Goal: Information Seeking & Learning: Check status

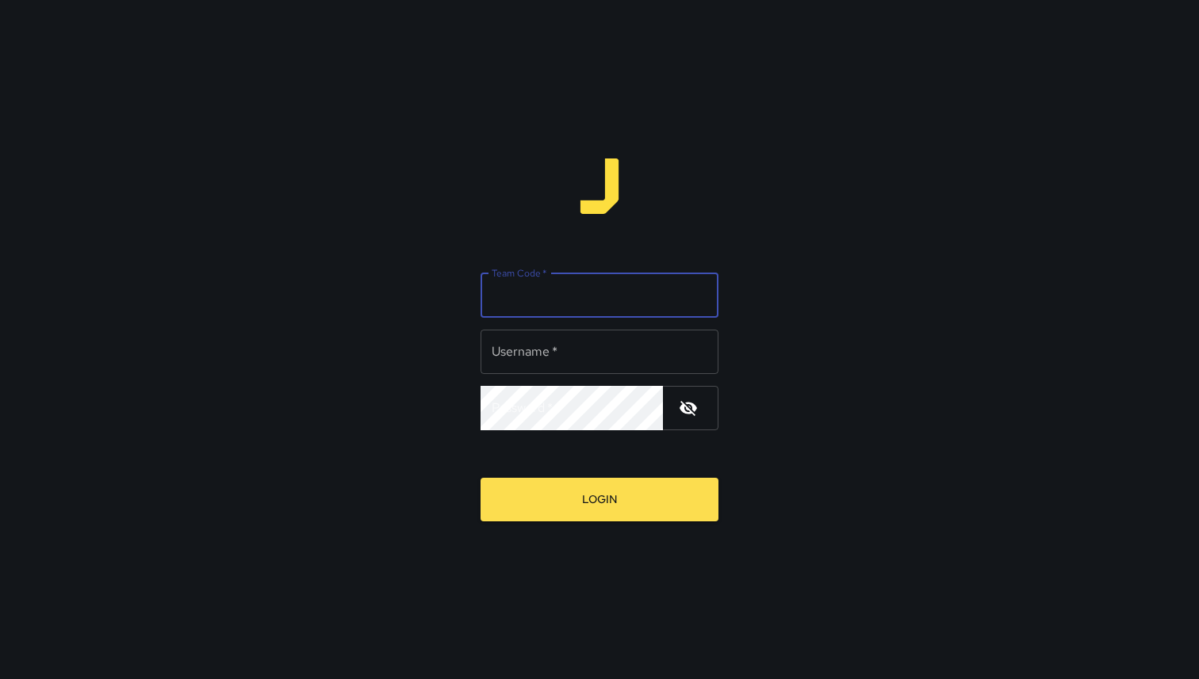
click at [541, 300] on input "Team Code   *" at bounding box center [599, 295] width 238 height 44
type input "***"
click at [570, 351] on input "Username   *" at bounding box center [599, 352] width 238 height 44
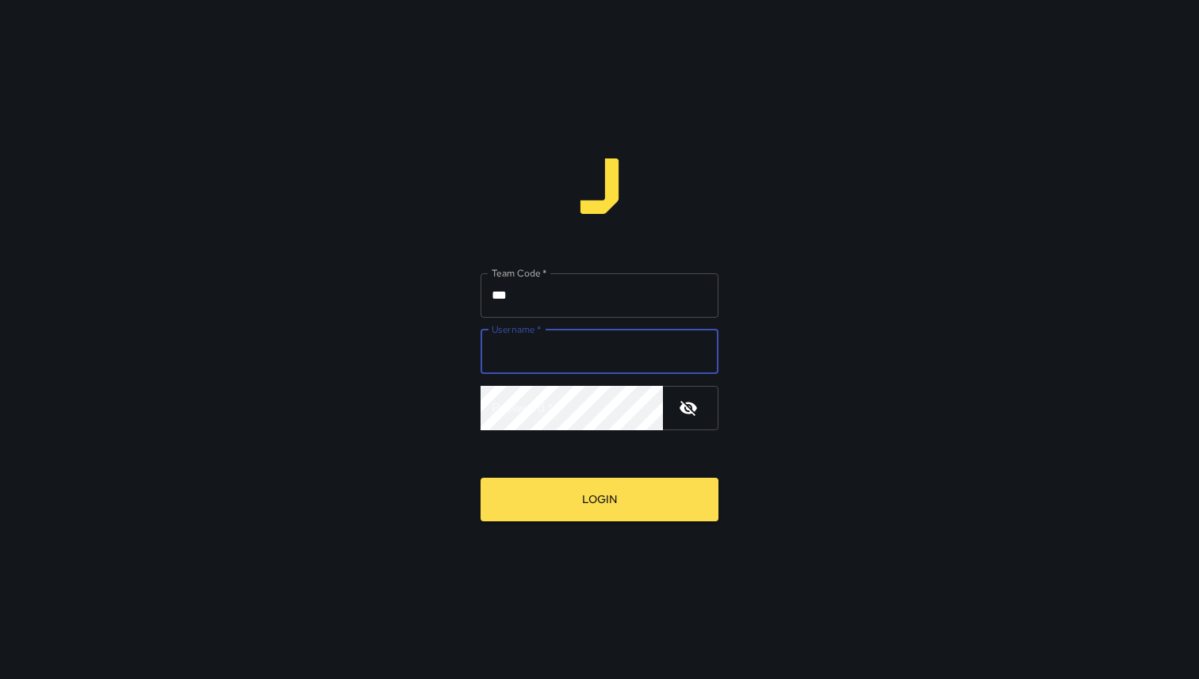
type input "**********"
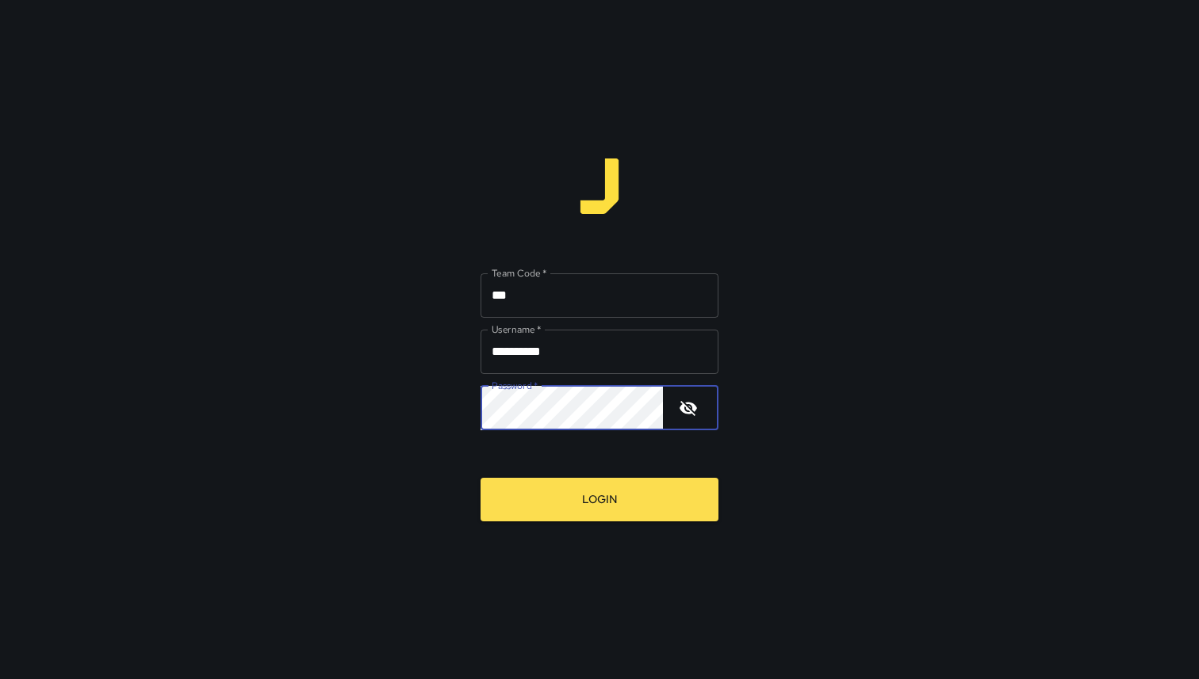
click at [480, 478] on button "Login" at bounding box center [599, 500] width 238 height 44
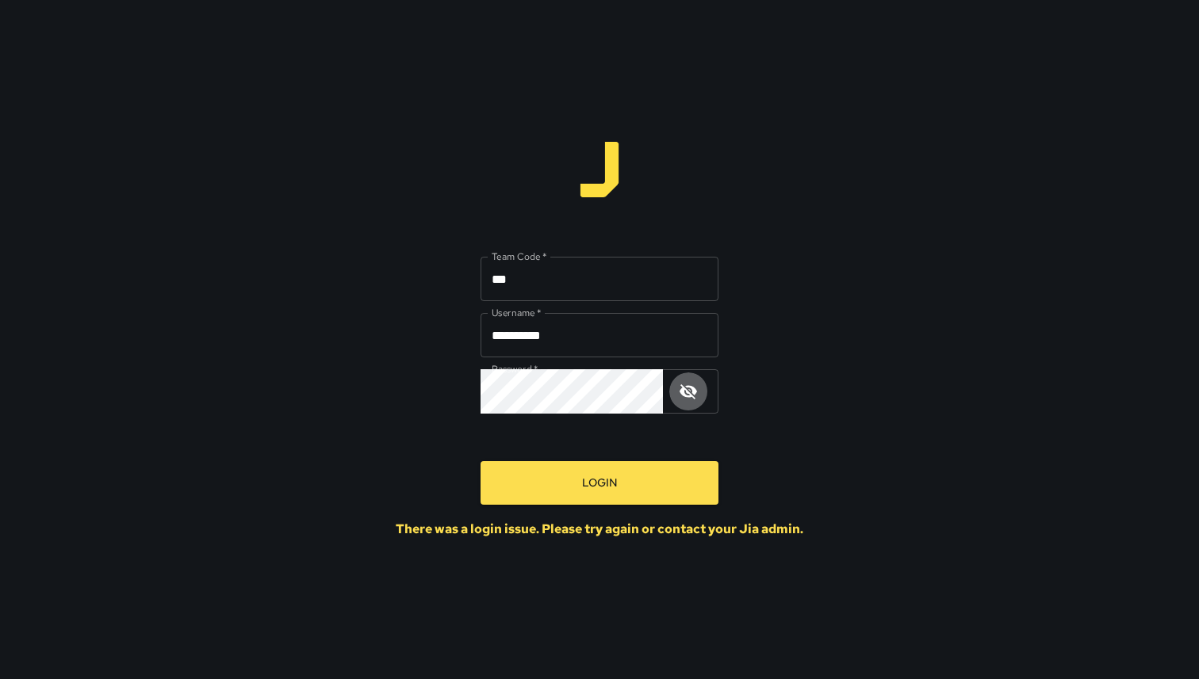
click at [689, 392] on icon "button" at bounding box center [687, 391] width 17 height 15
click at [480, 461] on button "Login" at bounding box center [599, 483] width 238 height 44
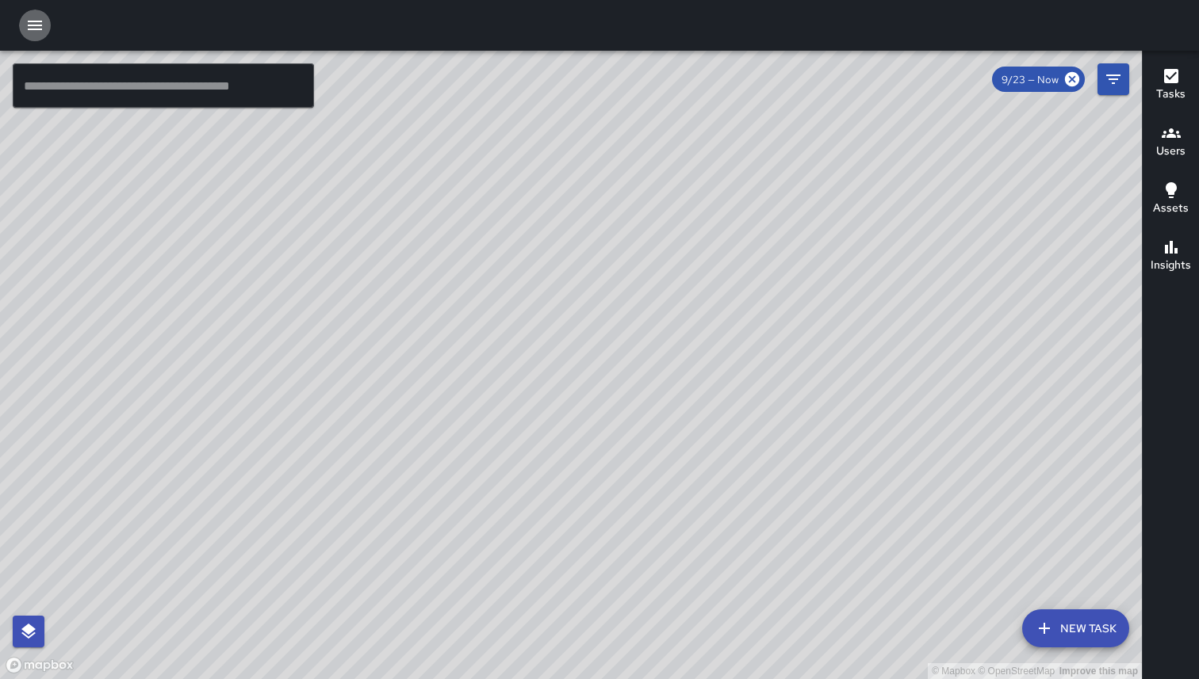
click at [29, 33] on icon "button" at bounding box center [34, 25] width 19 height 19
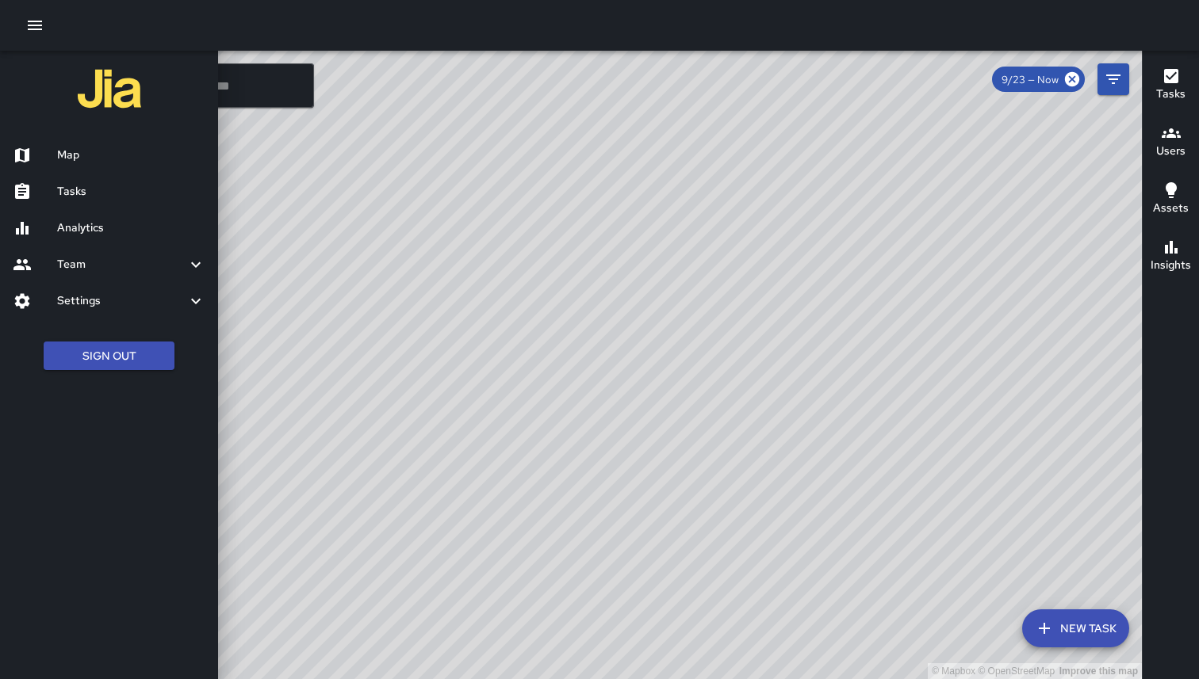
click at [115, 223] on h6 "Analytics" at bounding box center [131, 228] width 148 height 17
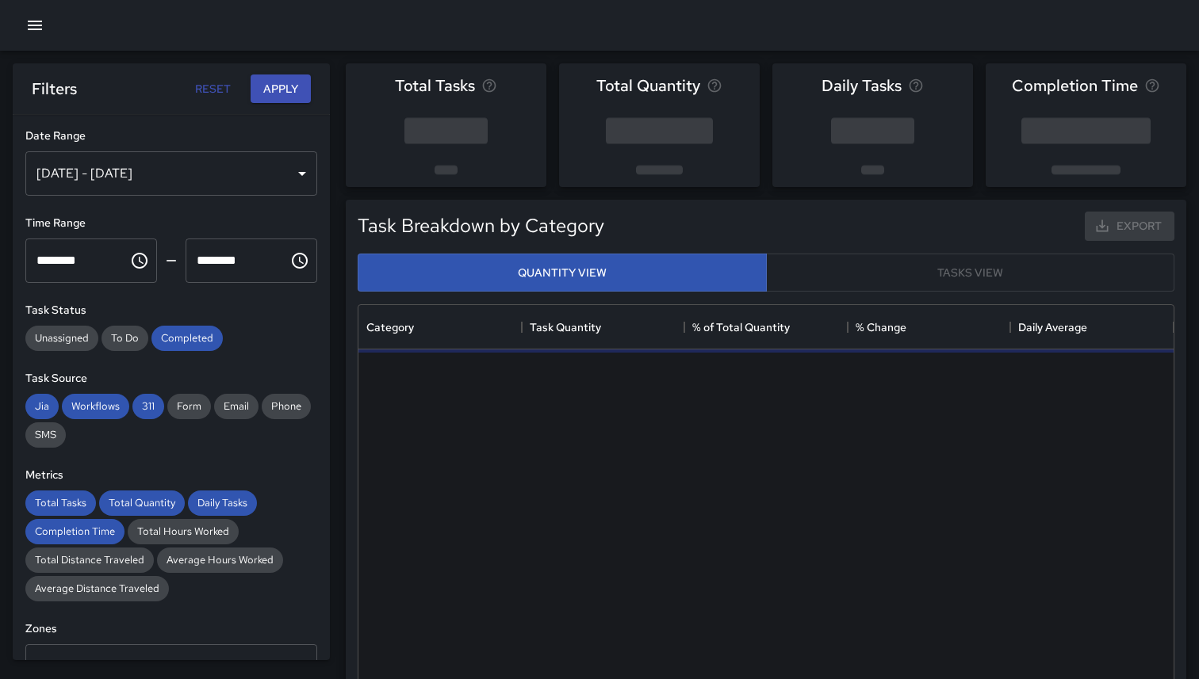
scroll to position [474, 815]
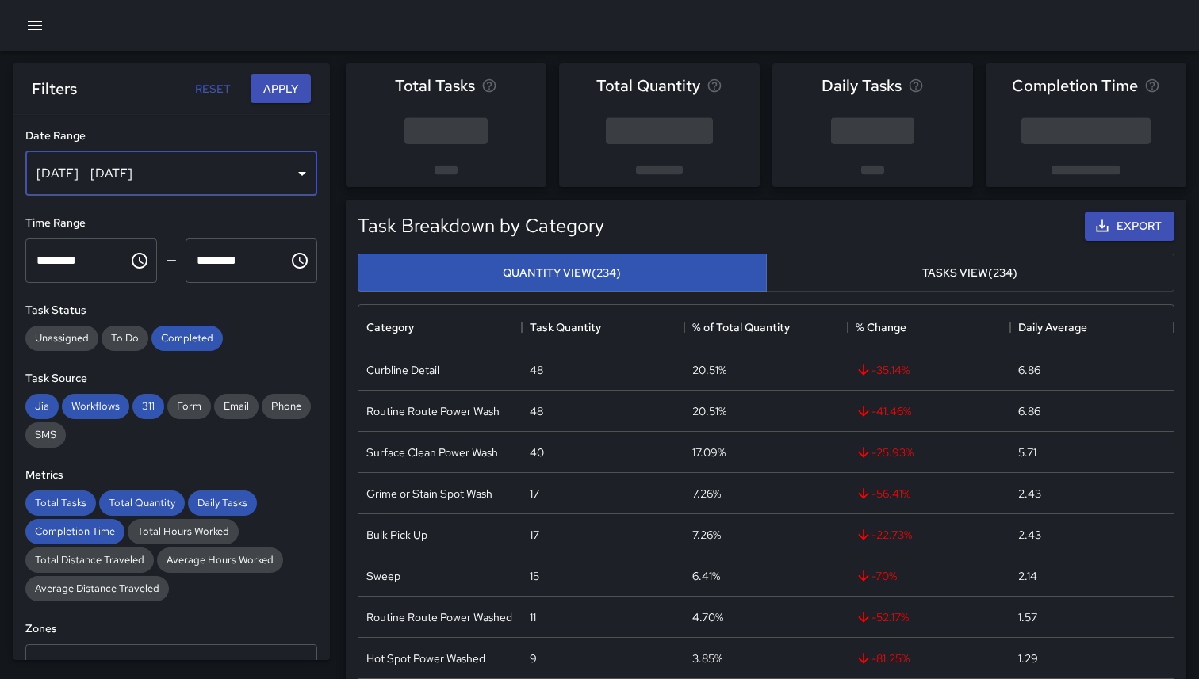
click at [116, 186] on div "[DATE] - [DATE]" at bounding box center [171, 173] width 292 height 44
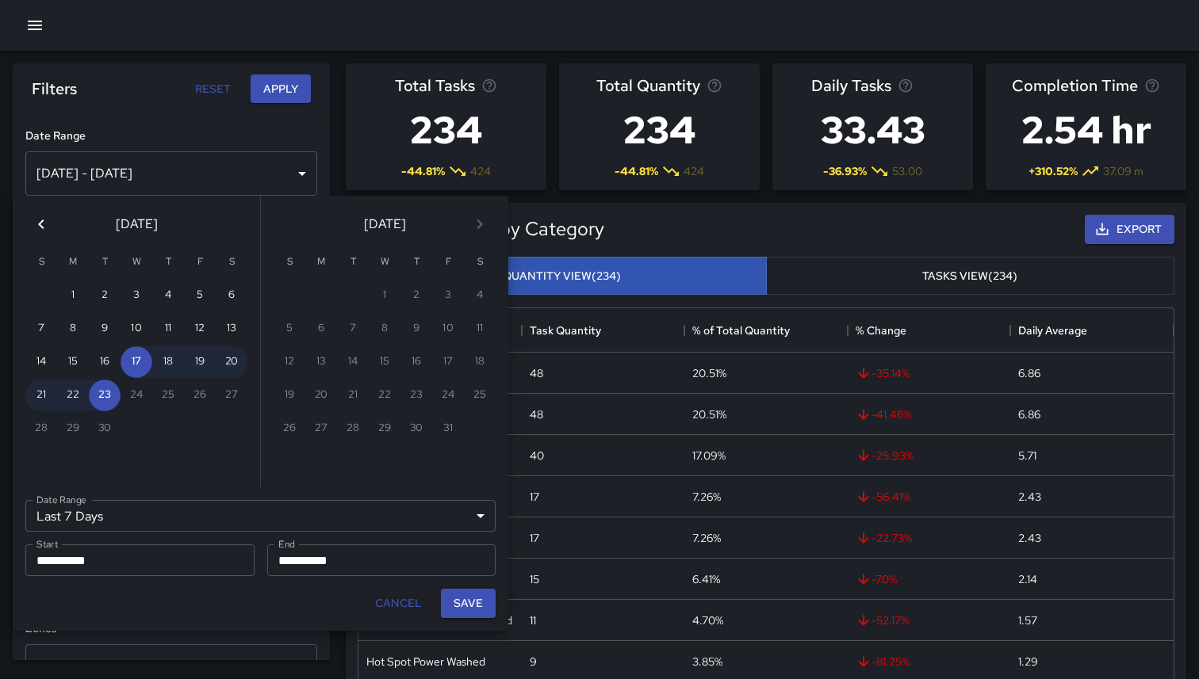
click at [43, 225] on icon "Previous month" at bounding box center [41, 224] width 19 height 19
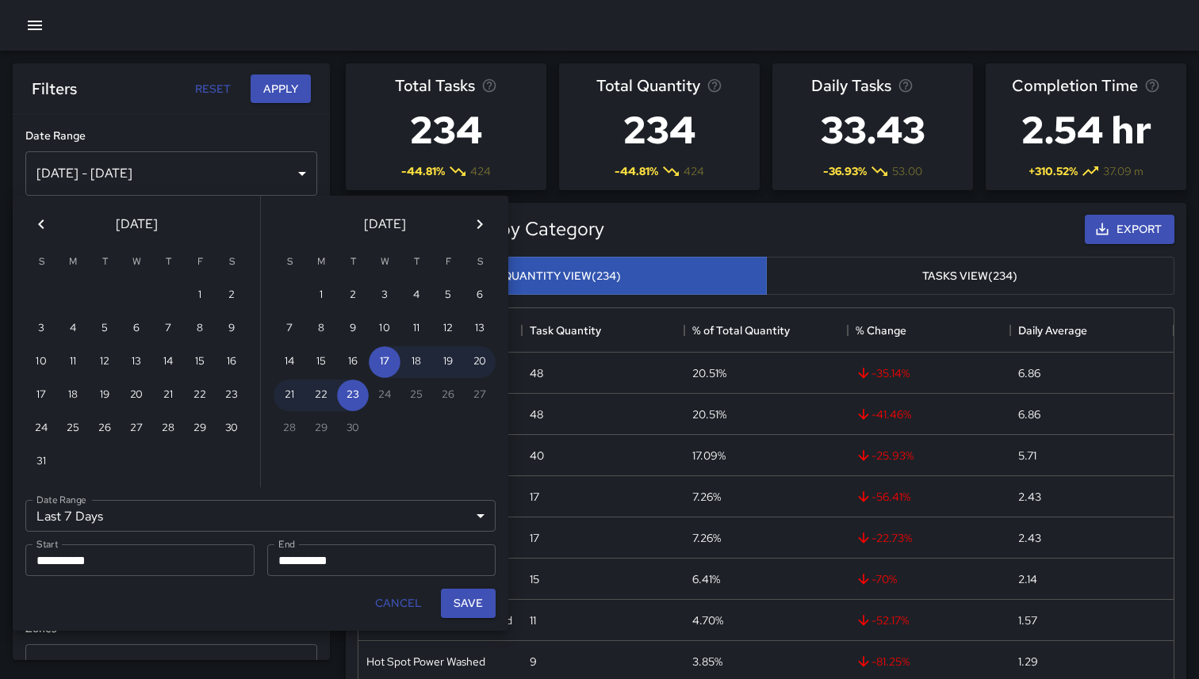
click at [43, 225] on icon "Previous month" at bounding box center [41, 224] width 19 height 19
click at [42, 225] on icon "Previous month" at bounding box center [41, 224] width 19 height 19
click at [167, 401] on button "22" at bounding box center [168, 396] width 32 height 32
type input "******"
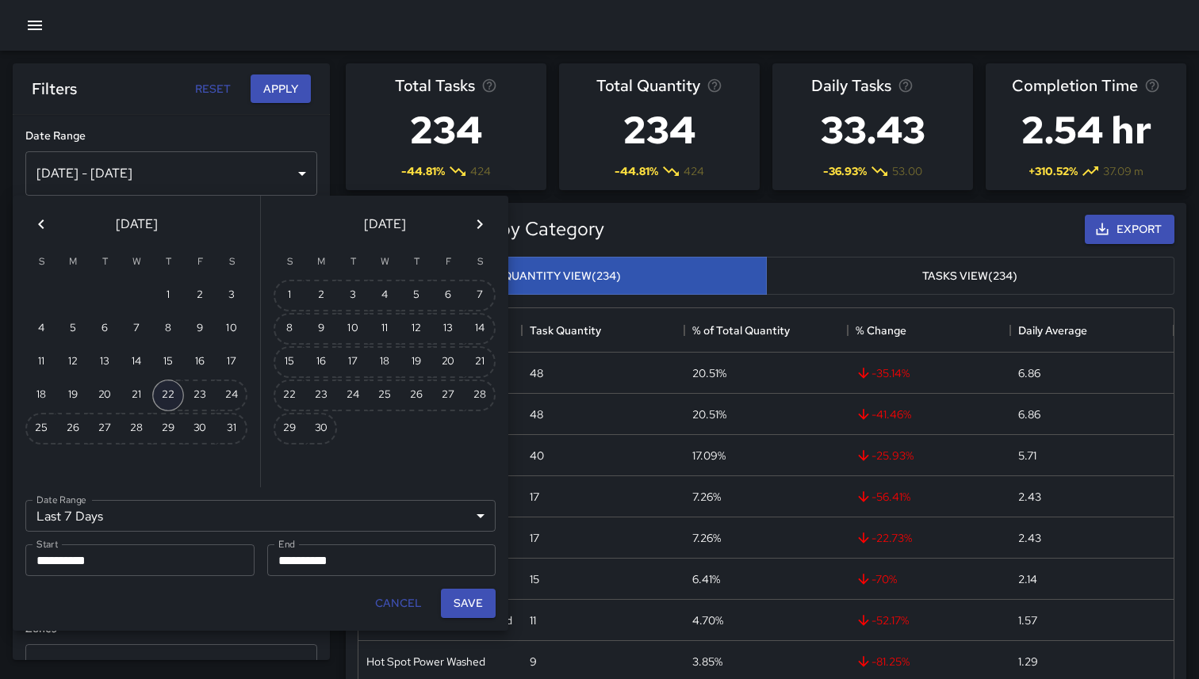
type input "**********"
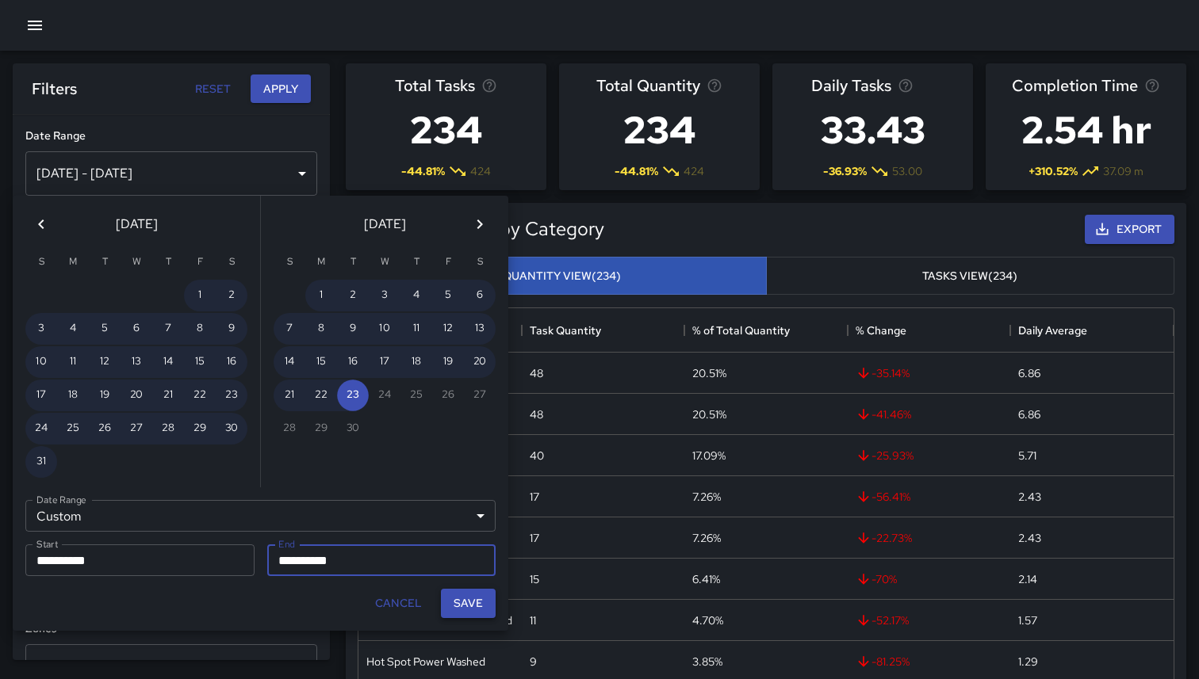
click at [476, 605] on button "Save" at bounding box center [468, 603] width 55 height 29
type input "**********"
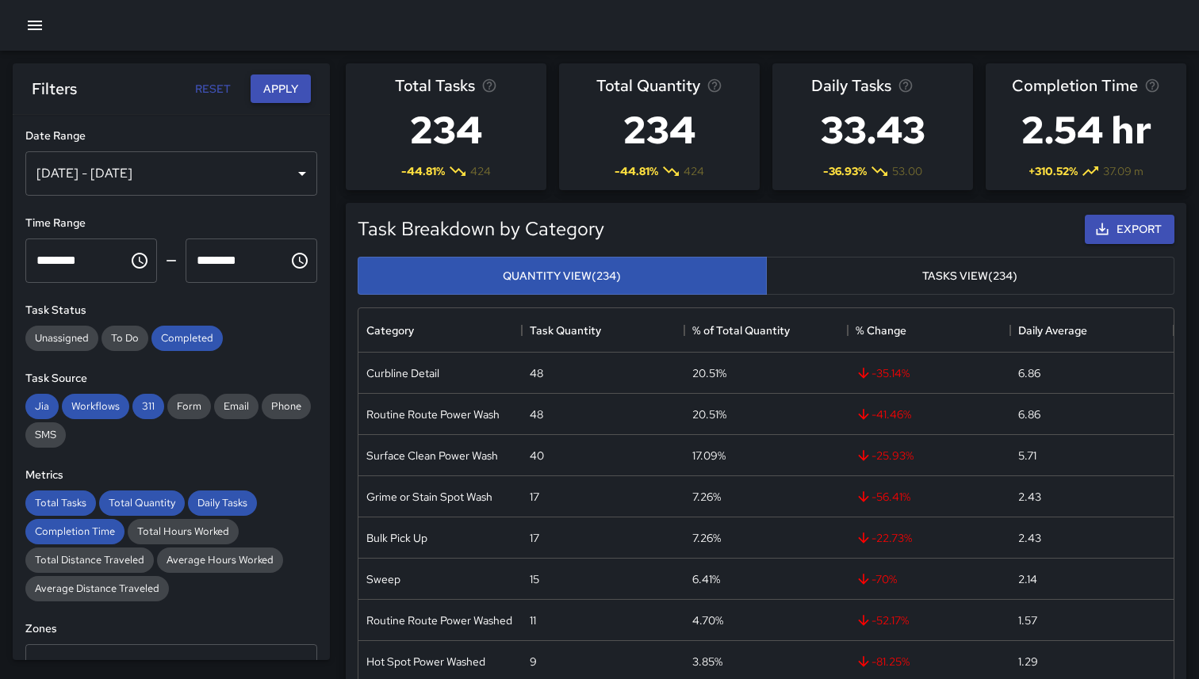
click at [277, 90] on button "Apply" at bounding box center [281, 89] width 60 height 29
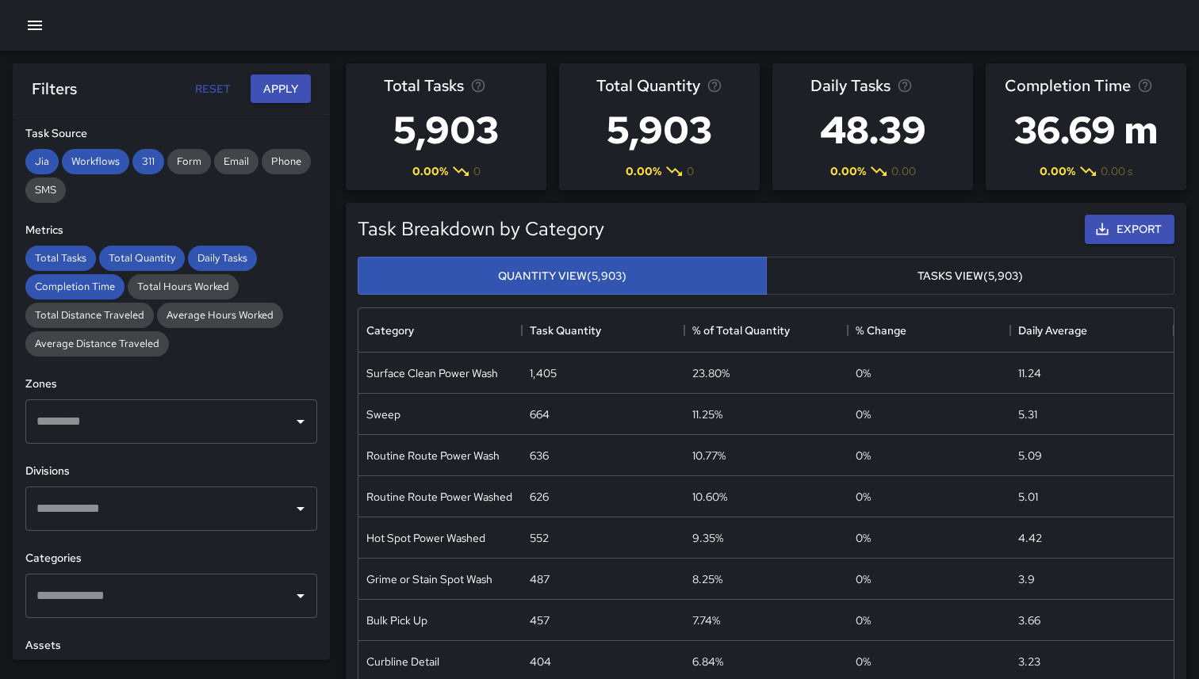
scroll to position [306, 0]
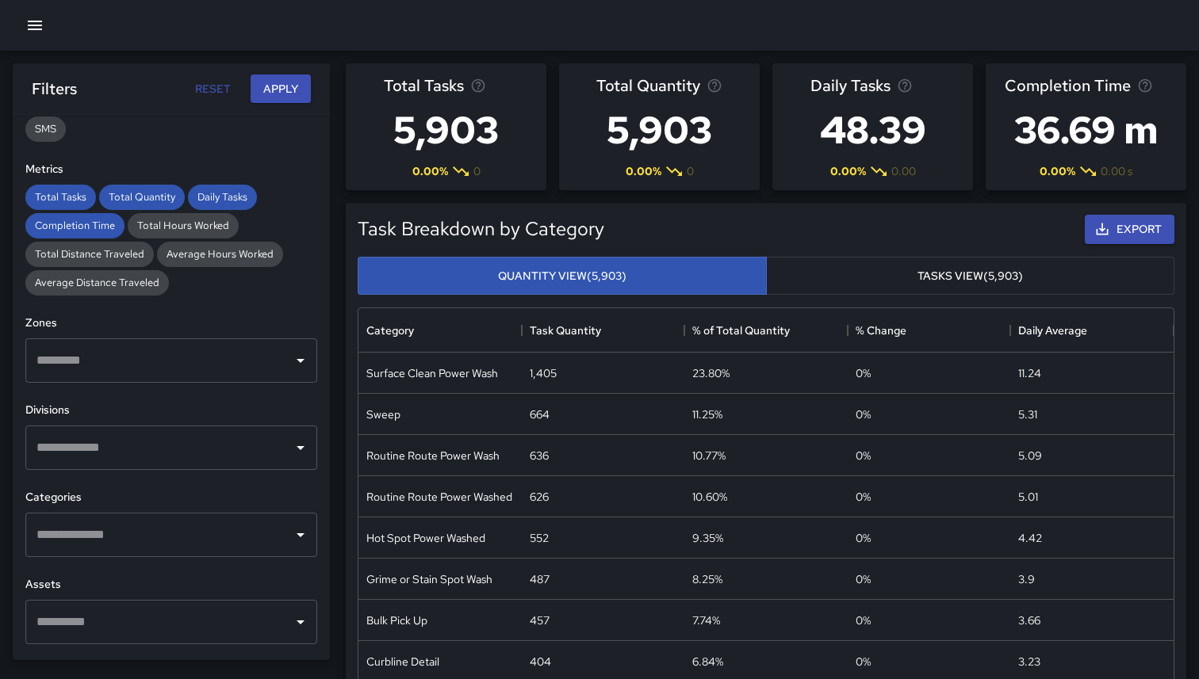
click at [186, 390] on div "**********" at bounding box center [171, 387] width 317 height 545
click at [190, 363] on input "text" at bounding box center [160, 361] width 254 height 30
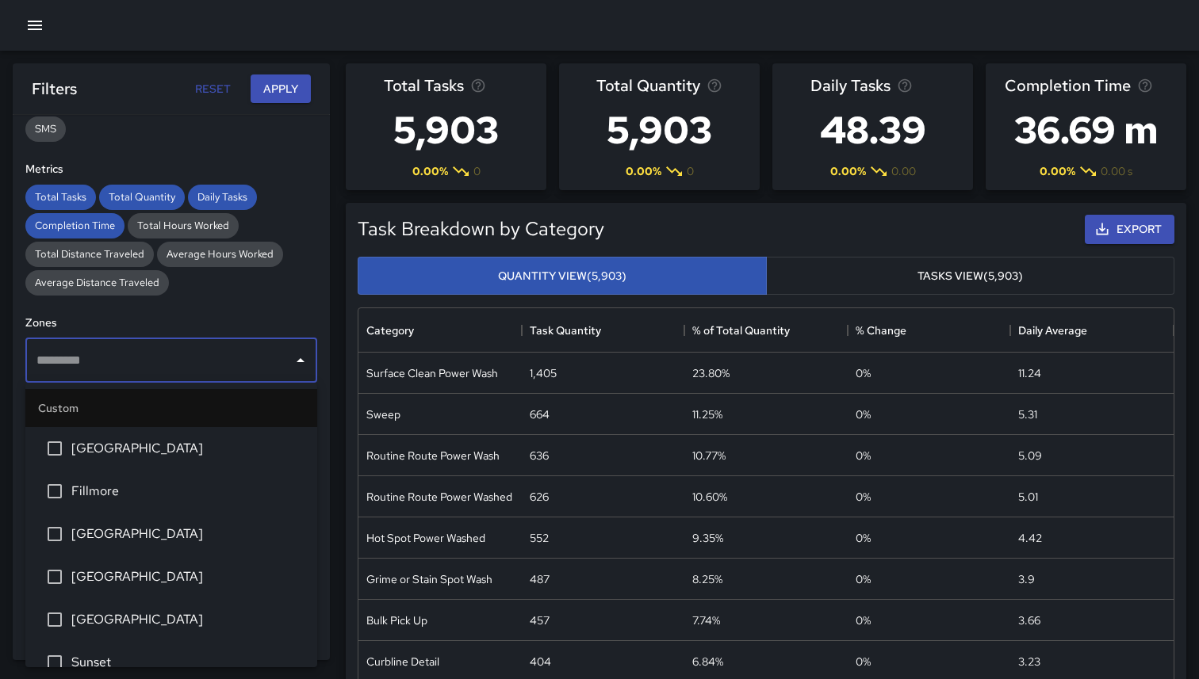
click at [190, 328] on h6 "Zones" at bounding box center [171, 323] width 292 height 17
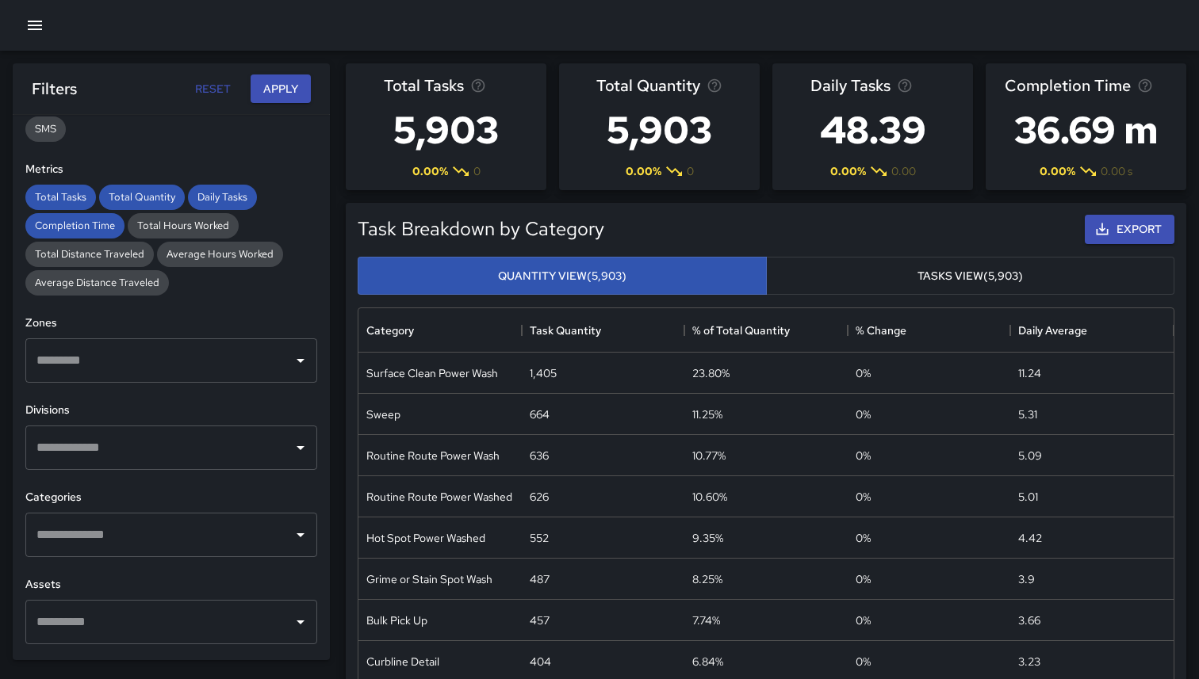
click at [192, 357] on input "text" at bounding box center [160, 361] width 254 height 30
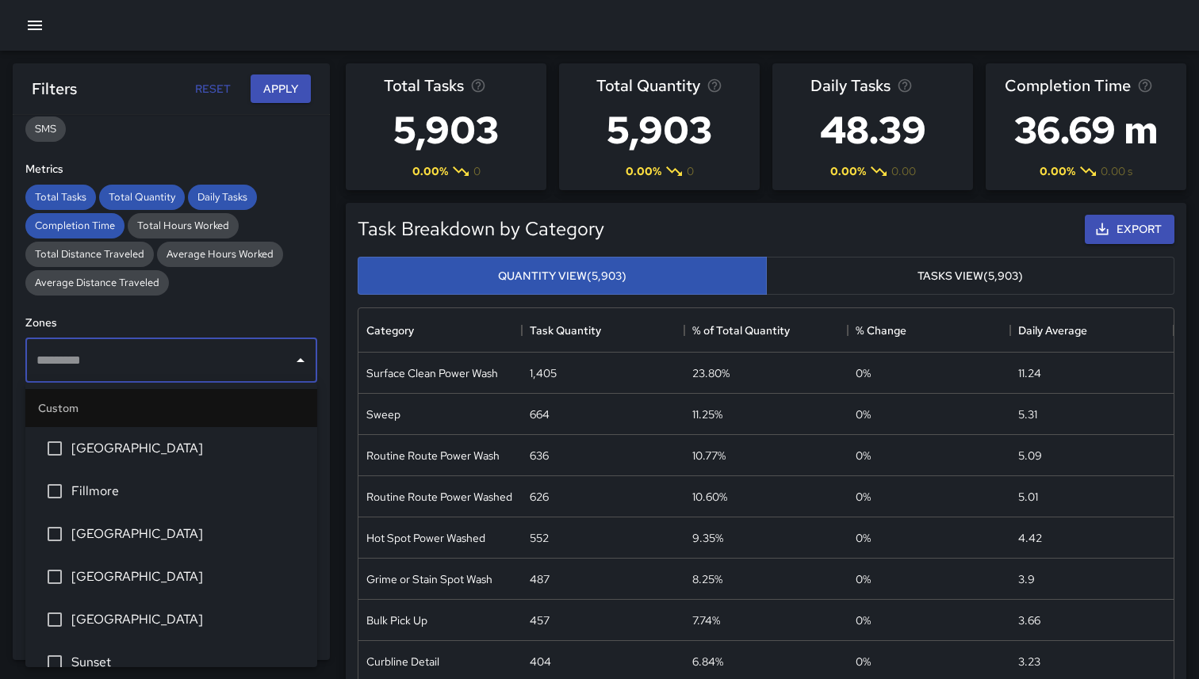
scroll to position [23, 0]
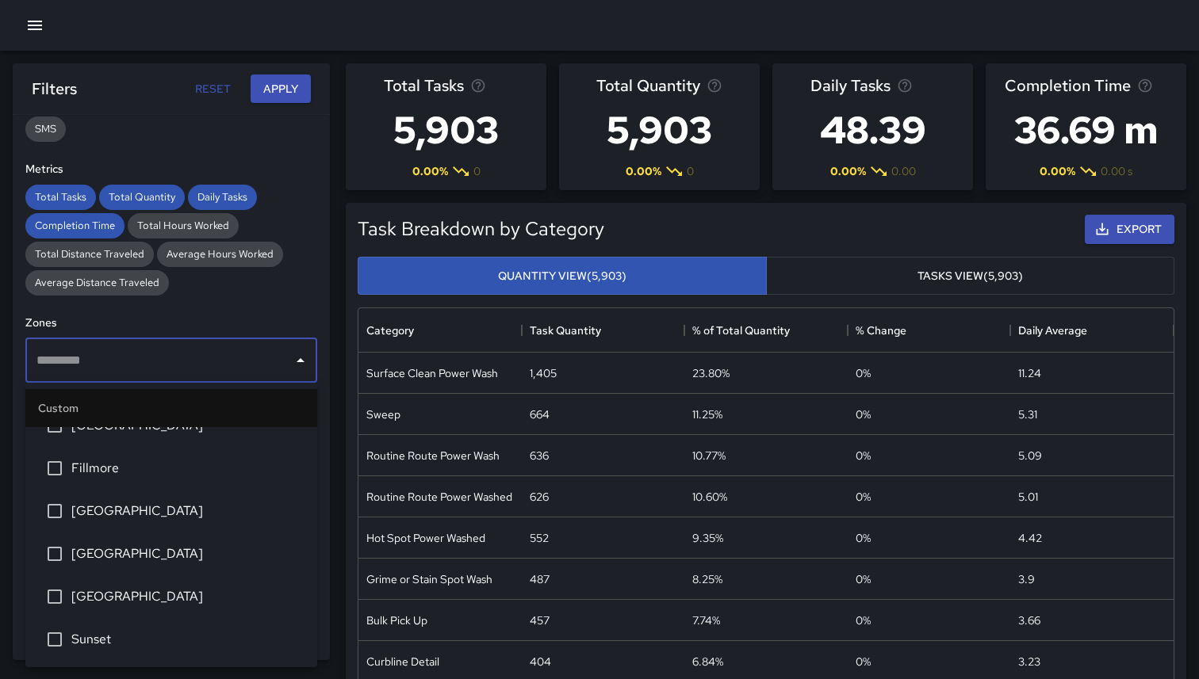
click at [120, 476] on span "Fillmore" at bounding box center [187, 468] width 233 height 19
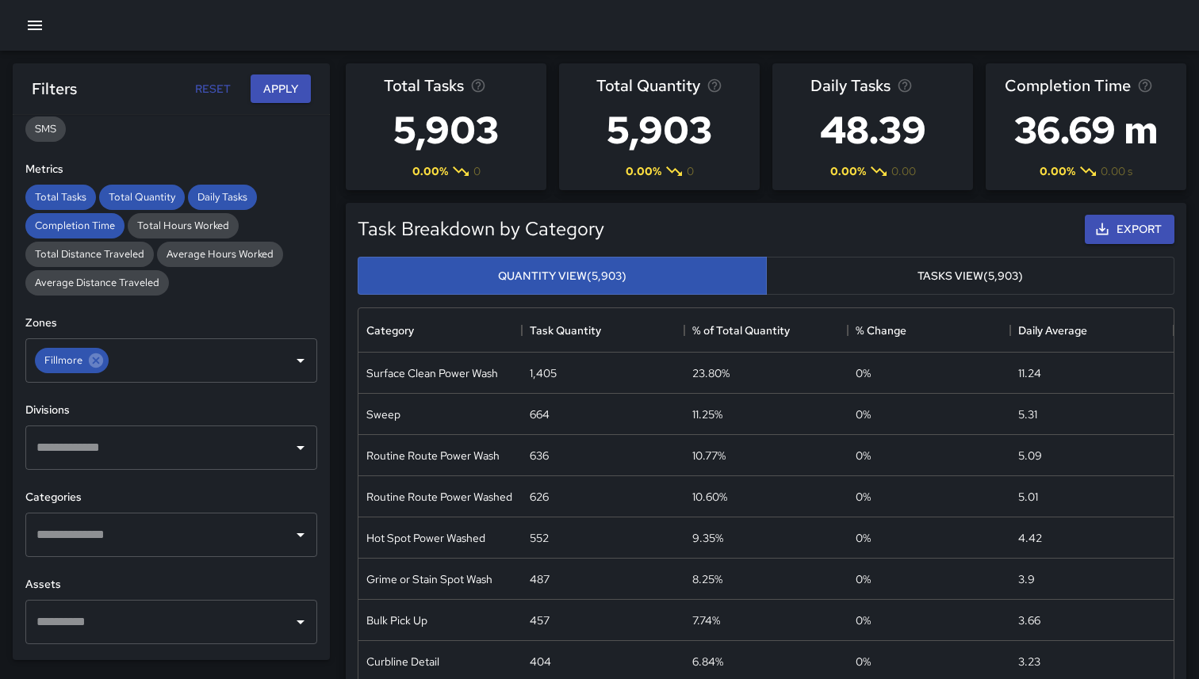
click at [213, 311] on div "**********" at bounding box center [171, 387] width 317 height 545
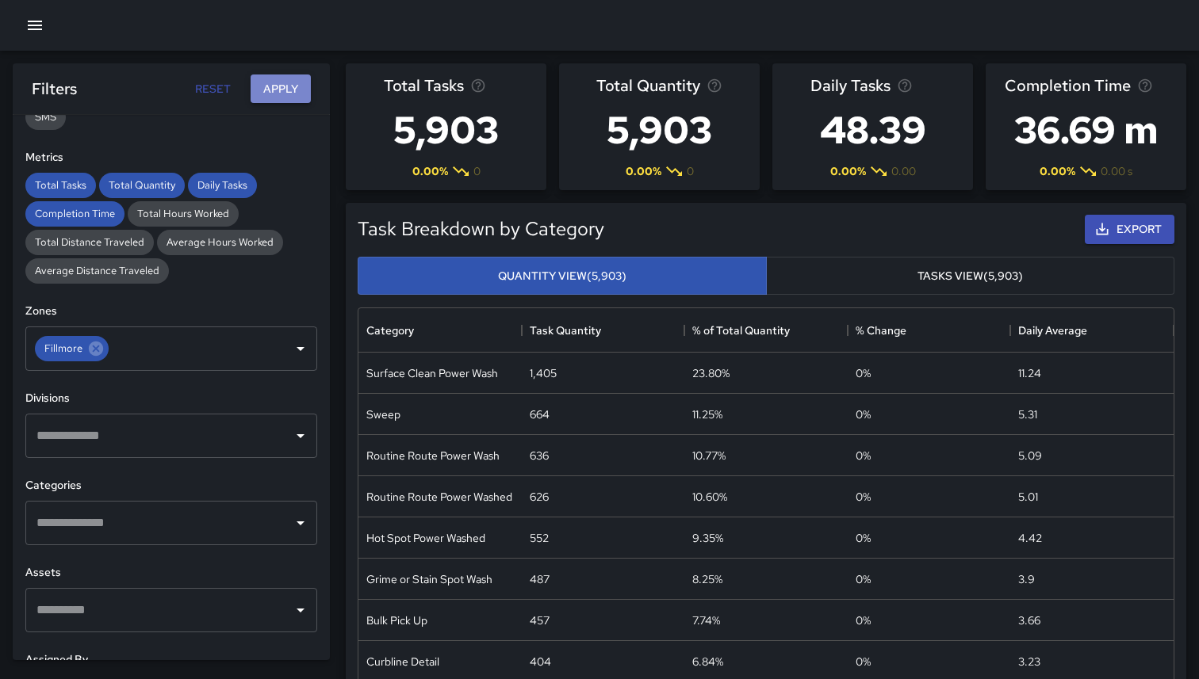
click at [276, 98] on button "Apply" at bounding box center [281, 89] width 60 height 29
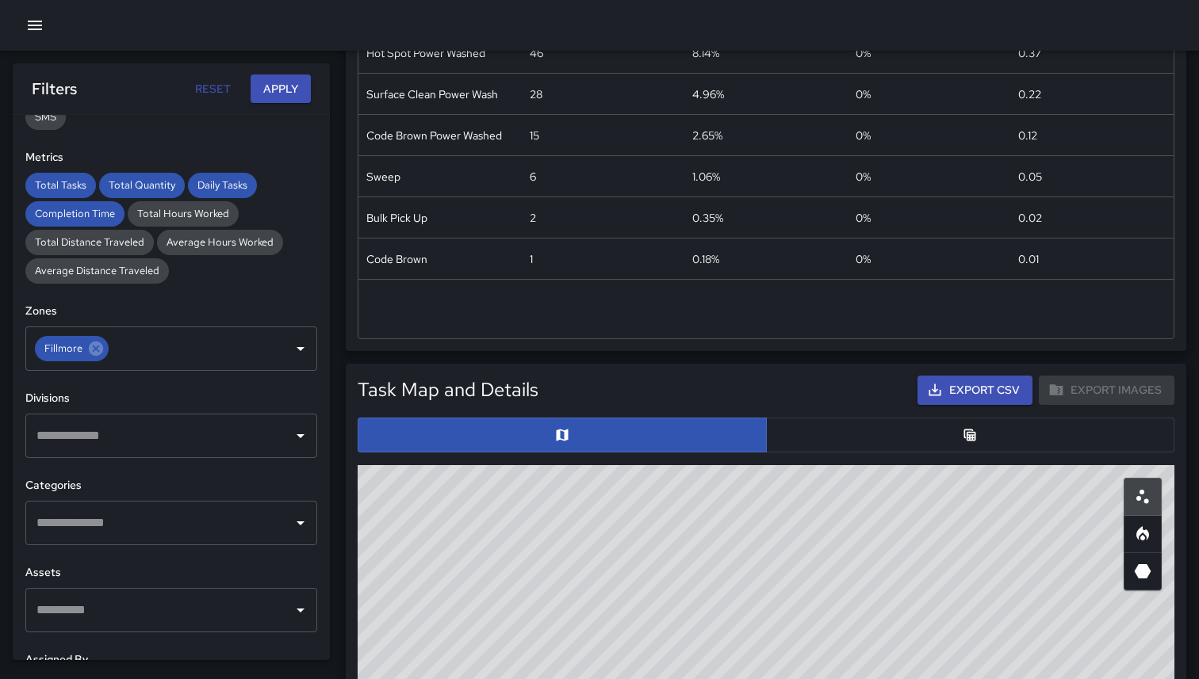
scroll to position [445, 0]
drag, startPoint x: 535, startPoint y: 384, endPoint x: 535, endPoint y: 415, distance: 30.9
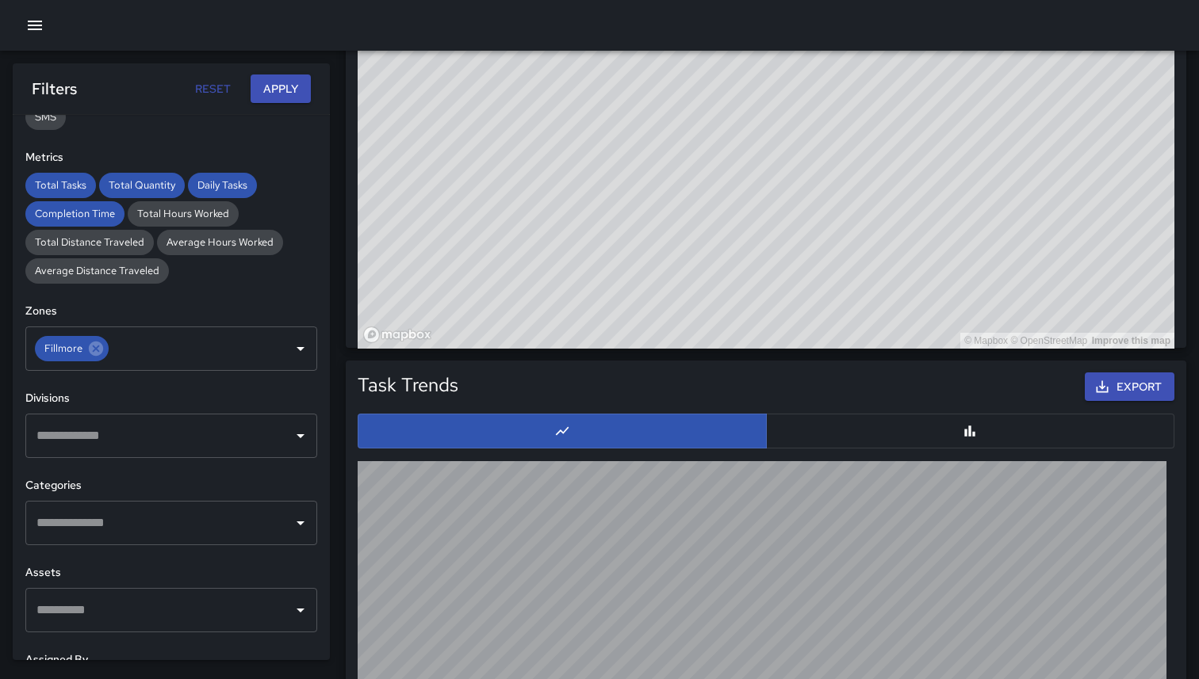
scroll to position [1197, 0]
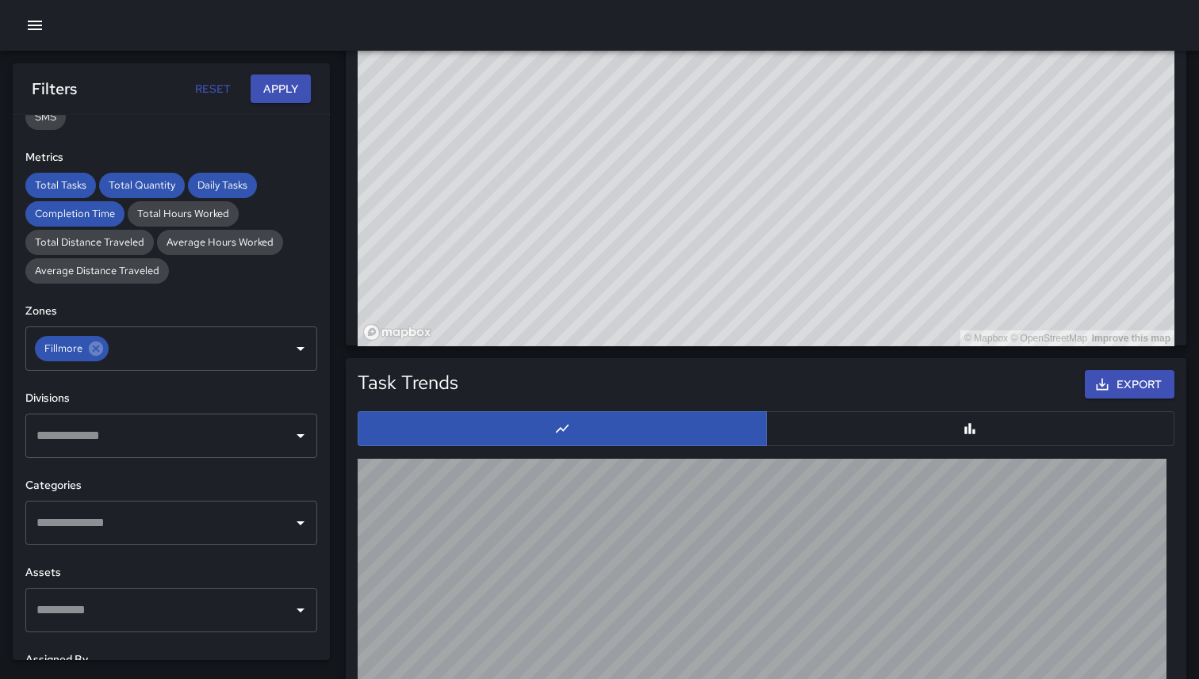
drag, startPoint x: 641, startPoint y: 288, endPoint x: 646, endPoint y: 170, distance: 118.2
click at [646, 170] on div "© Mapbox © OpenStreetMap Improve this map" at bounding box center [766, 29] width 817 height 634
click at [521, 326] on div "© Mapbox © OpenStreetMap Improve this map" at bounding box center [766, 29] width 817 height 634
drag, startPoint x: 652, startPoint y: 132, endPoint x: 673, endPoint y: 275, distance: 144.2
click at [673, 275] on div "© Mapbox © OpenStreetMap Improve this map" at bounding box center [766, 29] width 817 height 634
